Goal: Find specific page/section: Find specific page/section

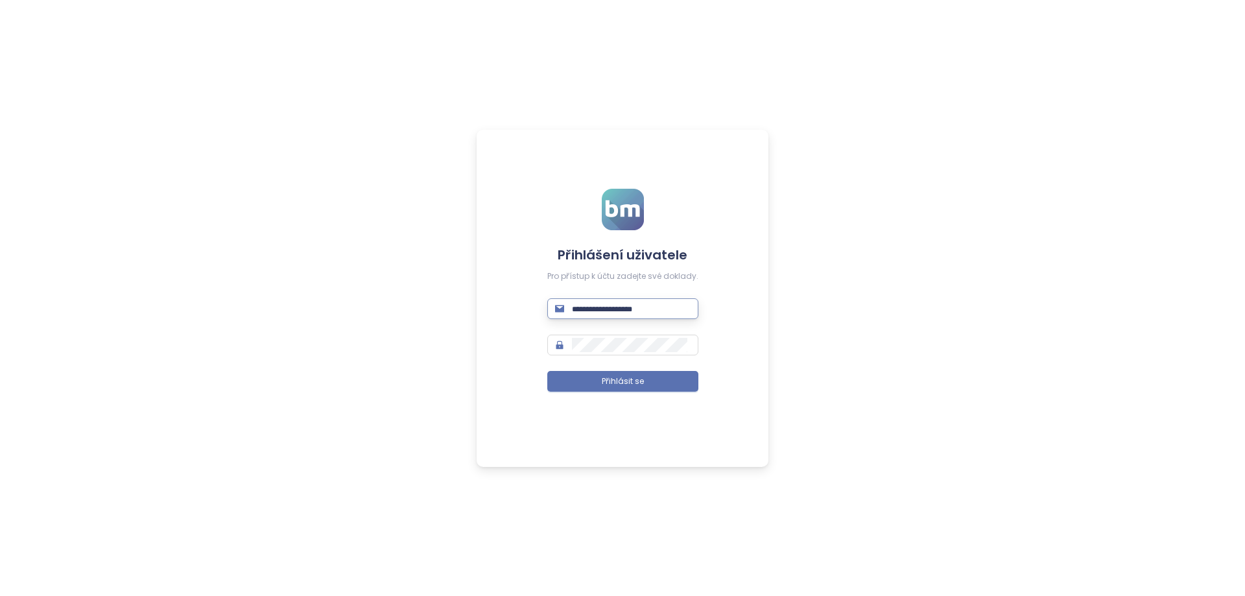
click at [656, 307] on input "text" at bounding box center [631, 309] width 119 height 14
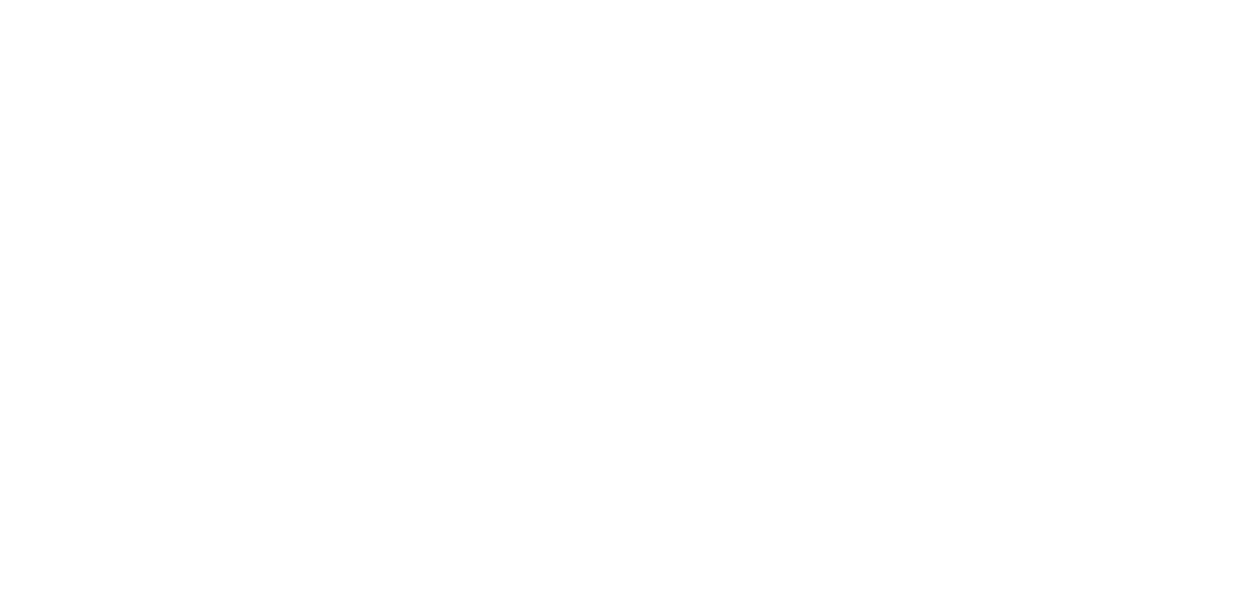
click at [647, 0] on html at bounding box center [622, 0] width 1245 height 0
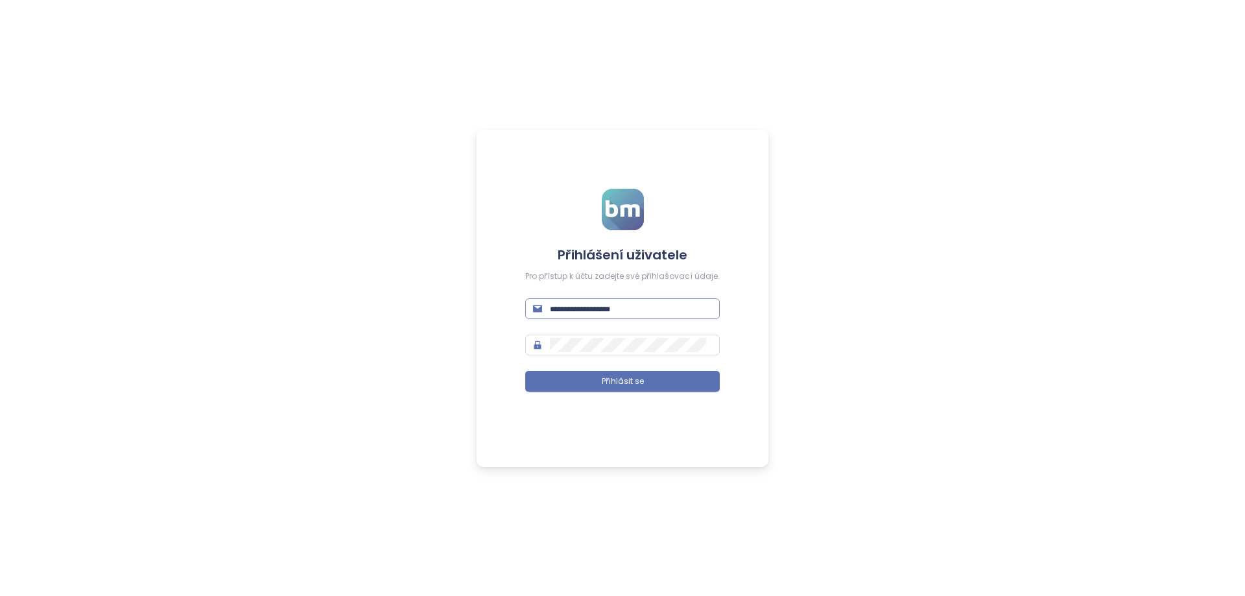
click at [612, 311] on input "text" at bounding box center [631, 309] width 162 height 14
type input "**********"
click at [601, 383] on button "Přihlásit se" at bounding box center [622, 381] width 195 height 21
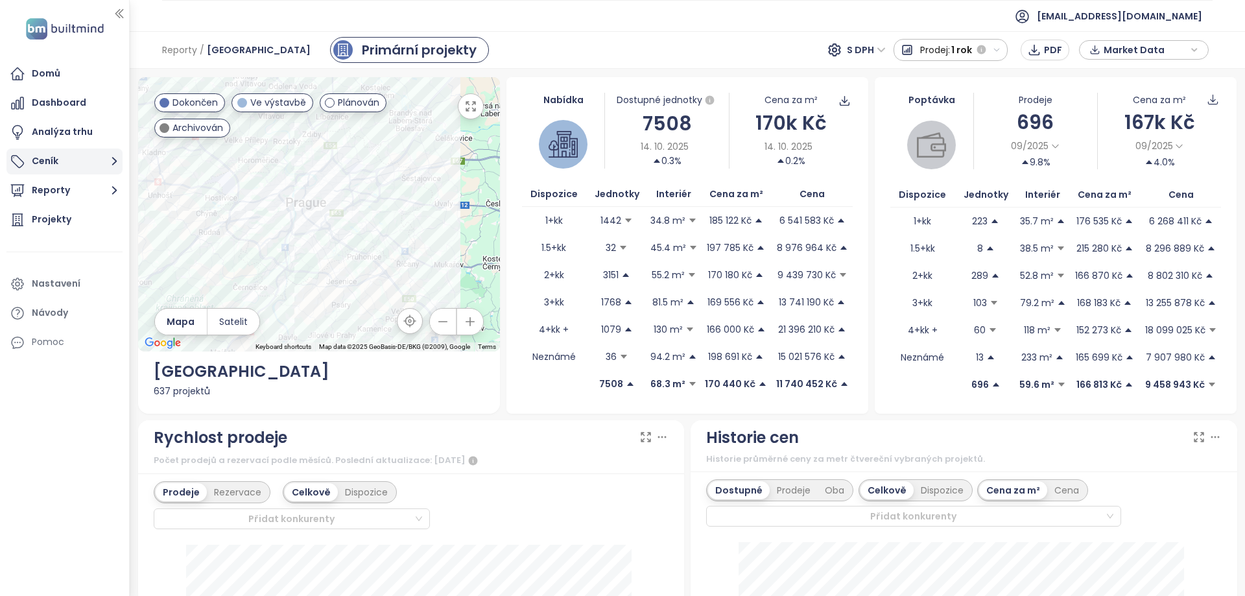
click at [60, 165] on button "Ceník" at bounding box center [64, 162] width 116 height 26
